Goal: Communication & Community: Answer question/provide support

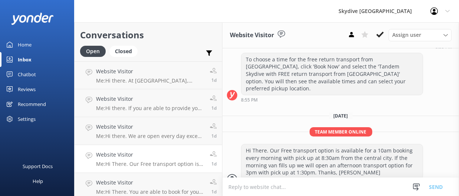
scroll to position [98, 0]
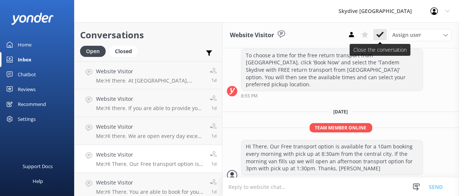
click at [377, 35] on use at bounding box center [380, 35] width 7 height 6
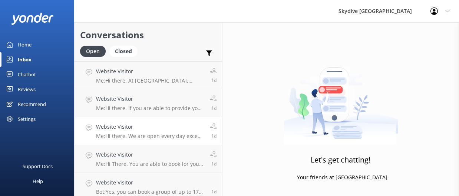
click at [159, 138] on p "Me: Hi there. We are open every day except 25th, [DATE] and 1st, [DATE] and NZ …" at bounding box center [150, 135] width 108 height 7
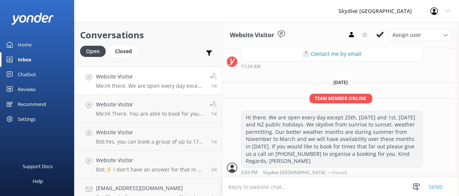
scroll to position [60, 0]
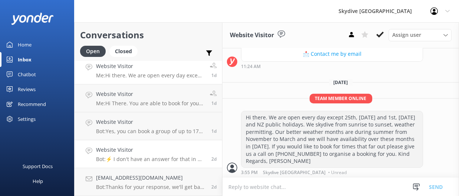
click at [153, 159] on p "Bot: ⚡ I don't have an answer for that in my knowledge base. Please try and rep…" at bounding box center [151, 158] width 110 height 7
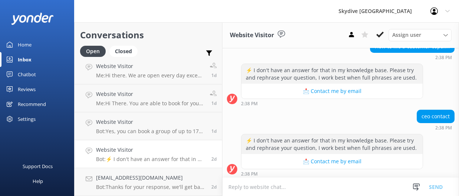
scroll to position [104, 0]
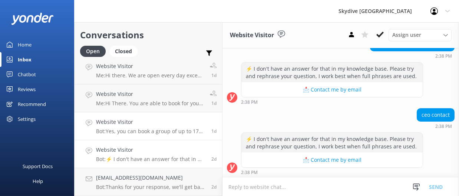
click at [159, 133] on p "Bot: Yes, you can book a group of up to 17 people for a 13,000ft skydive. Our s…" at bounding box center [151, 131] width 110 height 7
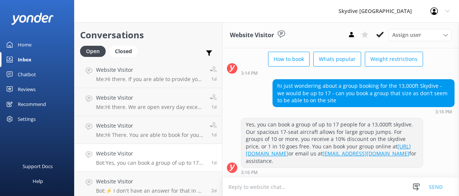
scroll to position [29, 0]
click at [159, 133] on p "Me: Hi There. You are able to book for your High Altitude Endorsement on our we…" at bounding box center [150, 135] width 108 height 7
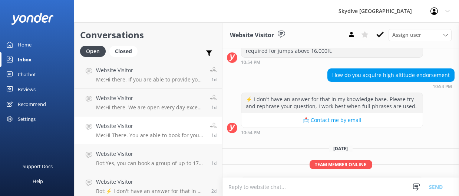
scroll to position [293, 0]
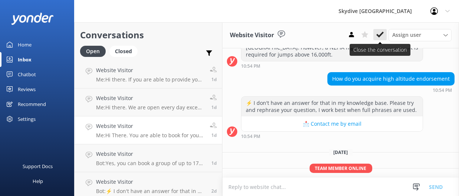
click at [381, 40] on button at bounding box center [380, 34] width 13 height 11
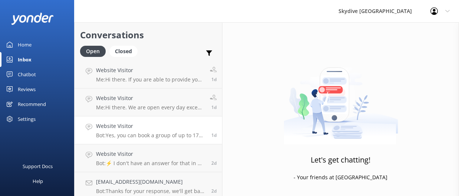
click at [155, 137] on p "Bot: Yes, you can book a group of up to 17 people for a 13,000ft skydive. Our s…" at bounding box center [151, 135] width 110 height 7
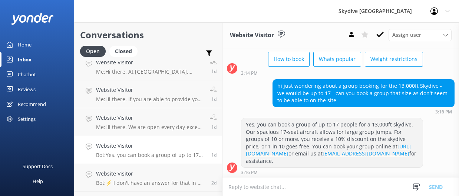
scroll to position [8, 0]
click at [157, 125] on p "Me: Hi there. We are open every day except 25th, [DATE] and 1st, [DATE] and NZ …" at bounding box center [150, 128] width 108 height 7
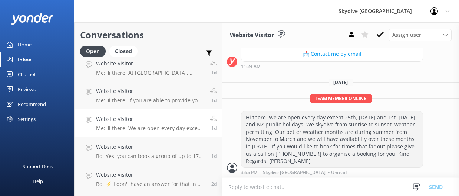
scroll to position [120, 0]
click at [154, 96] on div "Website Visitor Me: Hi there. If you are able to provide your details including…" at bounding box center [150, 95] width 108 height 16
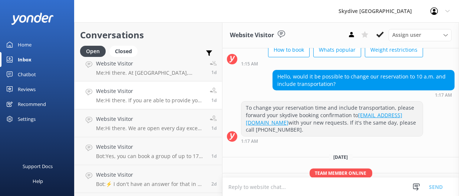
scroll to position [50, 0]
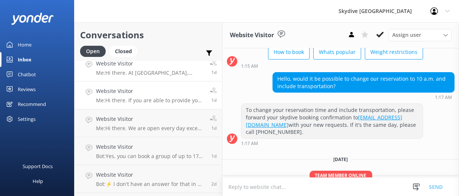
click at [184, 74] on p "Me: Hi there. At [GEOGRAPHIC_DATA], safety is our top priority. We adhere to th…" at bounding box center [150, 72] width 108 height 7
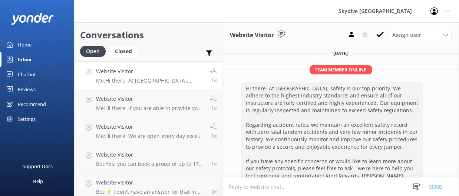
scroll to position [446, 0]
